Goal: Transaction & Acquisition: Purchase product/service

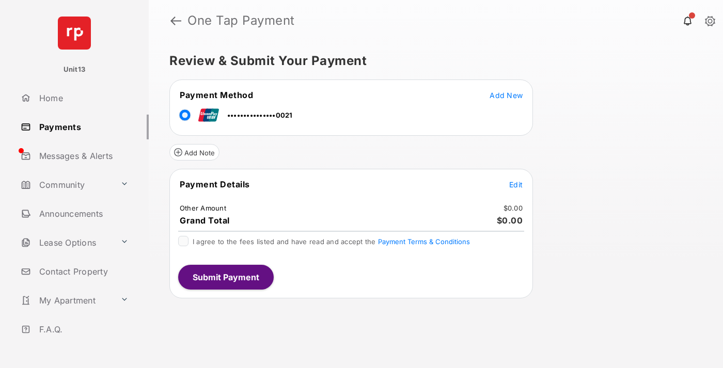
click at [516, 184] on span "Edit" at bounding box center [515, 184] width 13 height 9
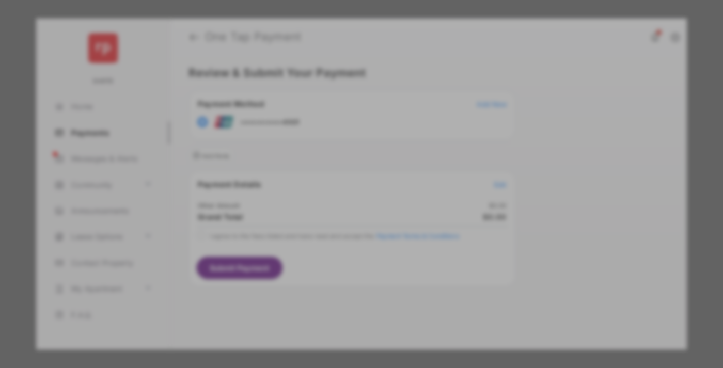
click at [342, 167] on div "Other Amount" at bounding box center [342, 175] width 167 height 18
type input "****"
click at [326, 260] on button "Save" at bounding box center [326, 272] width 52 height 25
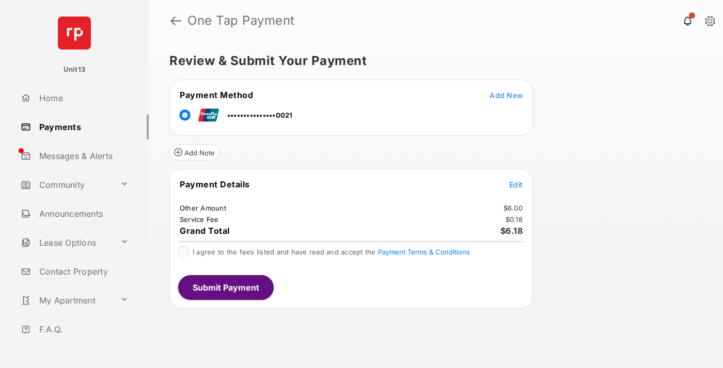
click at [516, 184] on span "Edit" at bounding box center [515, 184] width 13 height 9
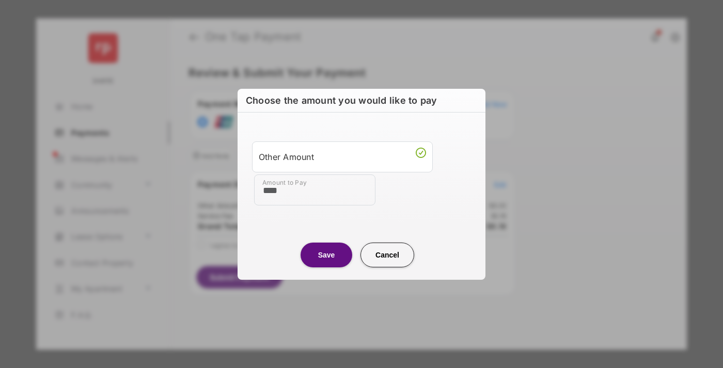
click at [326, 254] on button "Save" at bounding box center [326, 254] width 52 height 25
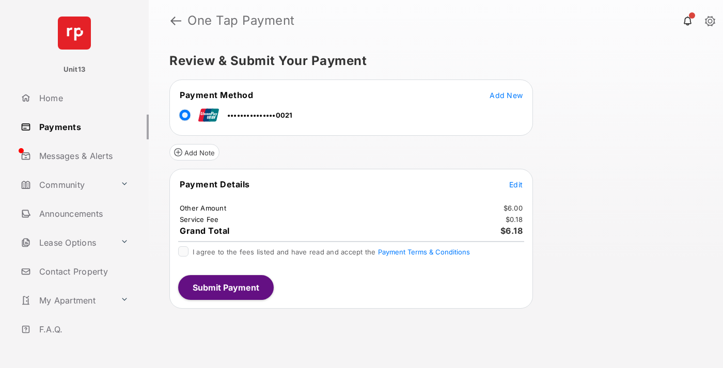
click at [225, 287] on button "Submit Payment" at bounding box center [225, 287] width 95 height 25
